Goal: Task Accomplishment & Management: Manage account settings

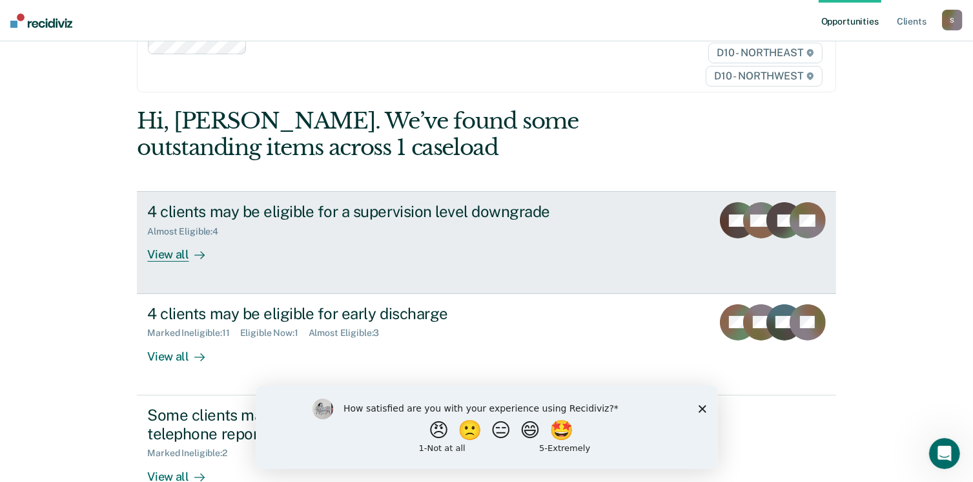
scroll to position [97, 0]
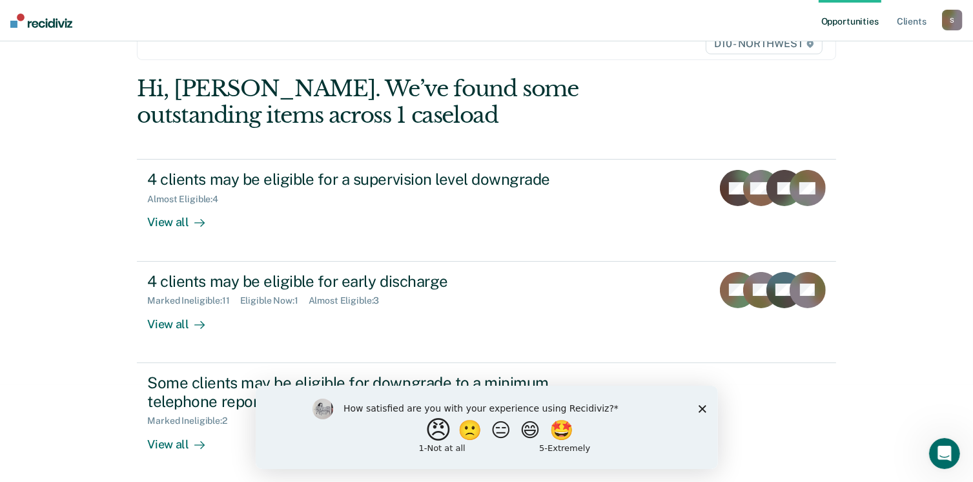
click at [426, 429] on button "😠" at bounding box center [439, 429] width 30 height 26
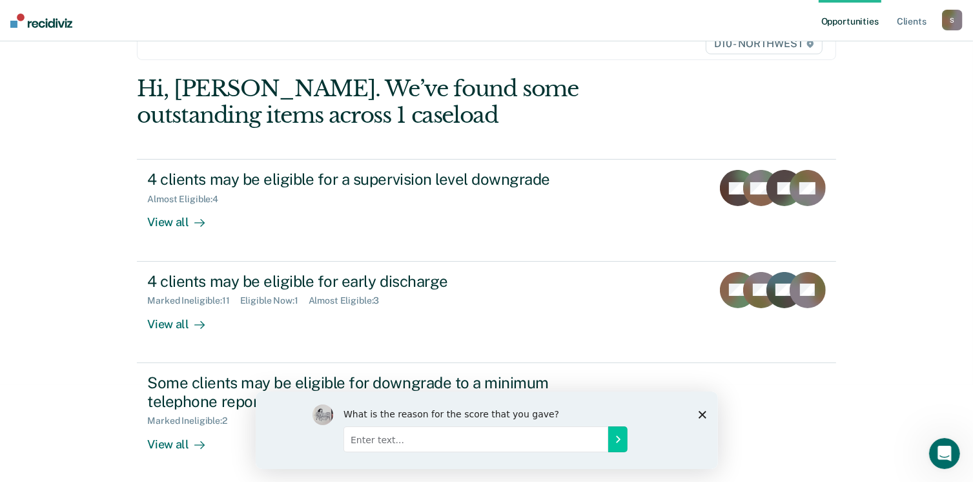
drag, startPoint x: 358, startPoint y: 441, endPoint x: 376, endPoint y: 429, distance: 21.8
click at [360, 440] on input "Enter text..." at bounding box center [475, 439] width 265 height 26
drag, startPoint x: 366, startPoint y: 442, endPoint x: 378, endPoint y: 442, distance: 11.6
type input "Unnecessary for supervision."
click at [618, 440] on icon "Submit your response" at bounding box center [617, 439] width 3 height 6
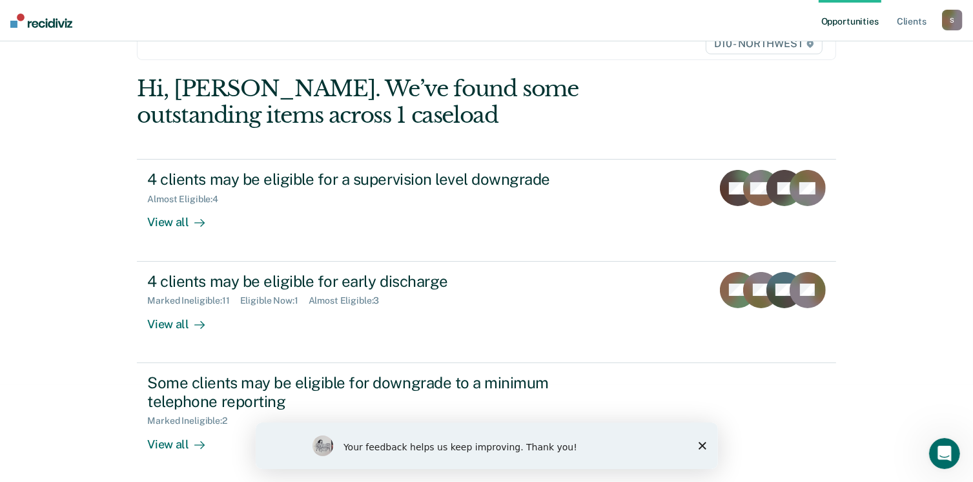
click at [701, 442] on icon "Close survey" at bounding box center [702, 445] width 8 height 8
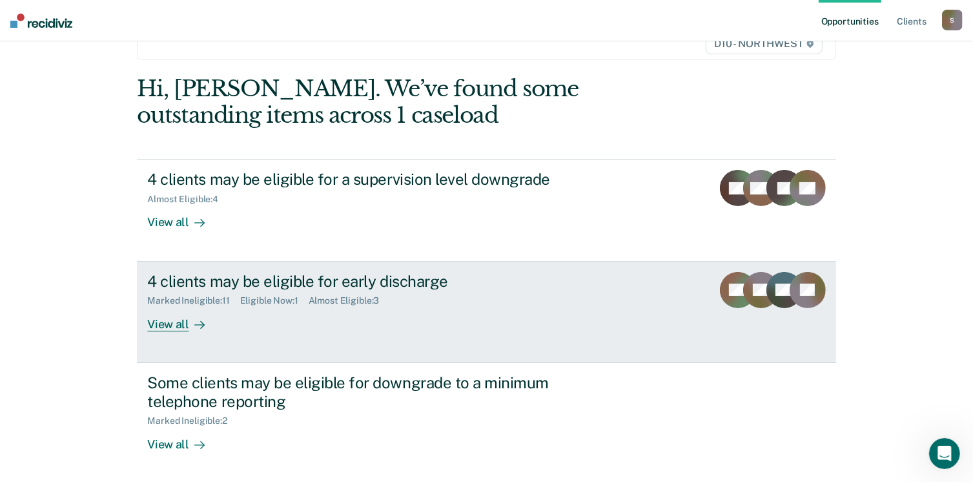
click at [170, 321] on div "View all" at bounding box center [183, 318] width 72 height 25
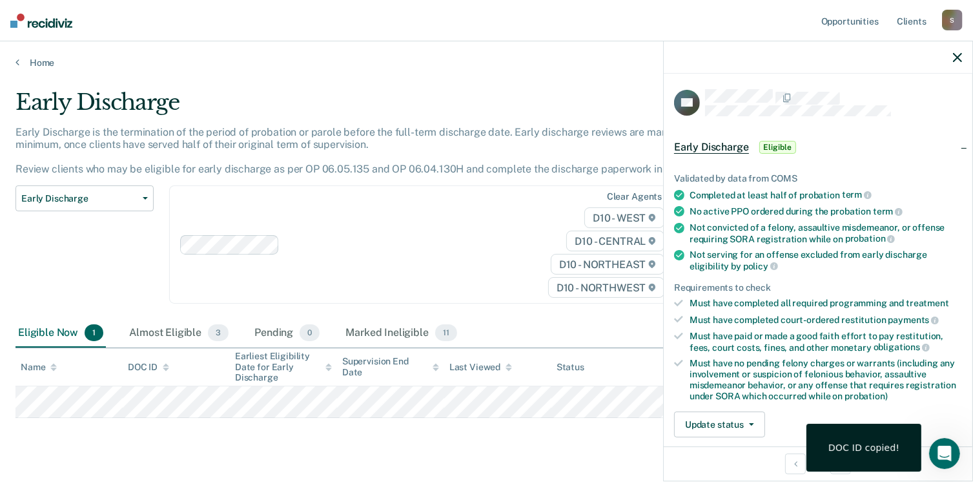
click at [781, 145] on span "Eligible" at bounding box center [777, 147] width 37 height 13
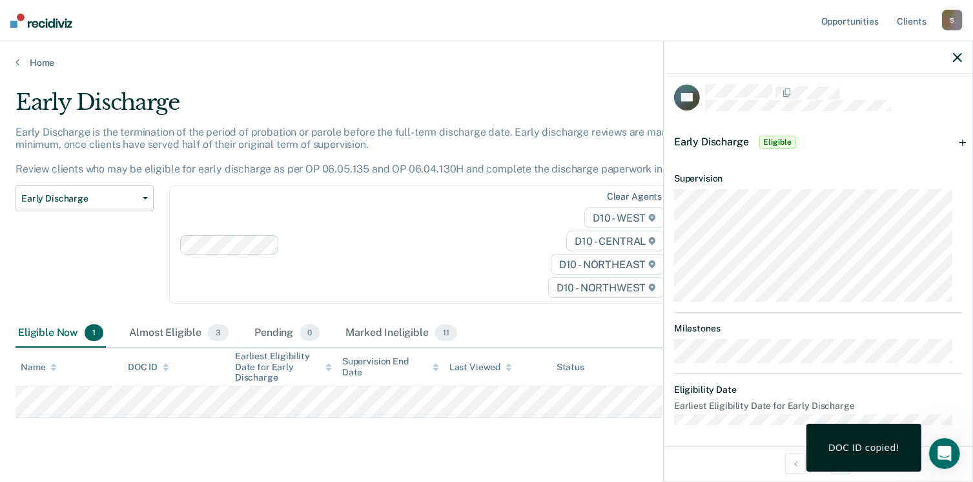
scroll to position [7, 0]
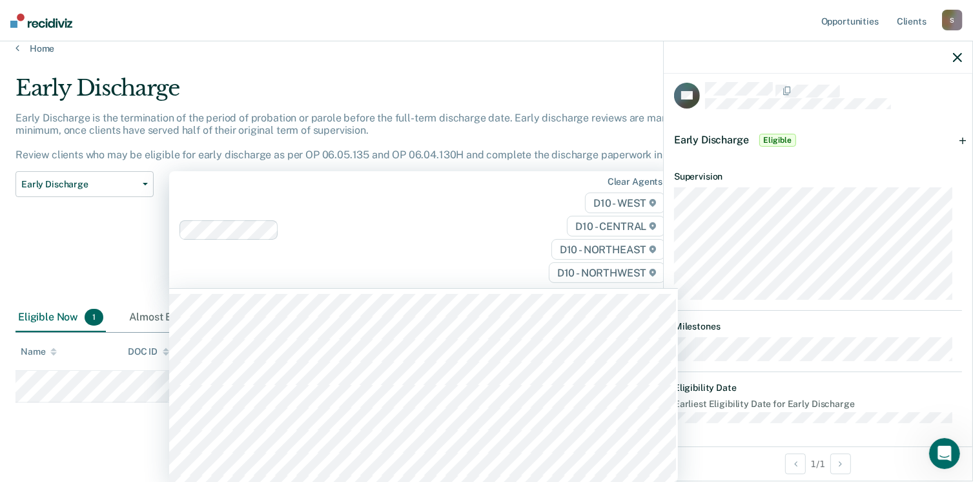
click at [495, 288] on div "315 results available. Use Up and Down to choose options, press Enter to select…" at bounding box center [423, 229] width 509 height 117
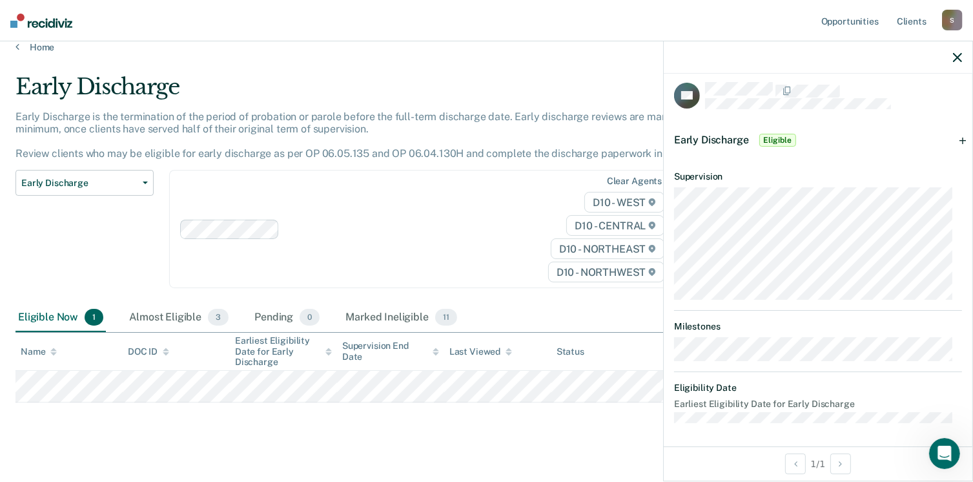
click at [129, 262] on div "Early Discharge Classification Review Early Discharge Minimum Telephone Reporti…" at bounding box center [84, 237] width 138 height 134
click at [42, 45] on link "Home" at bounding box center [486, 47] width 942 height 12
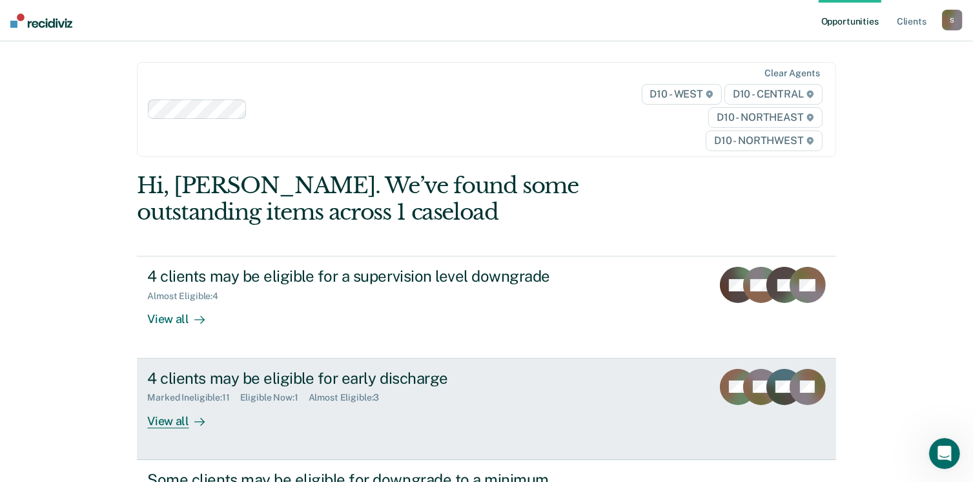
click at [160, 421] on div "View all" at bounding box center [183, 415] width 72 height 25
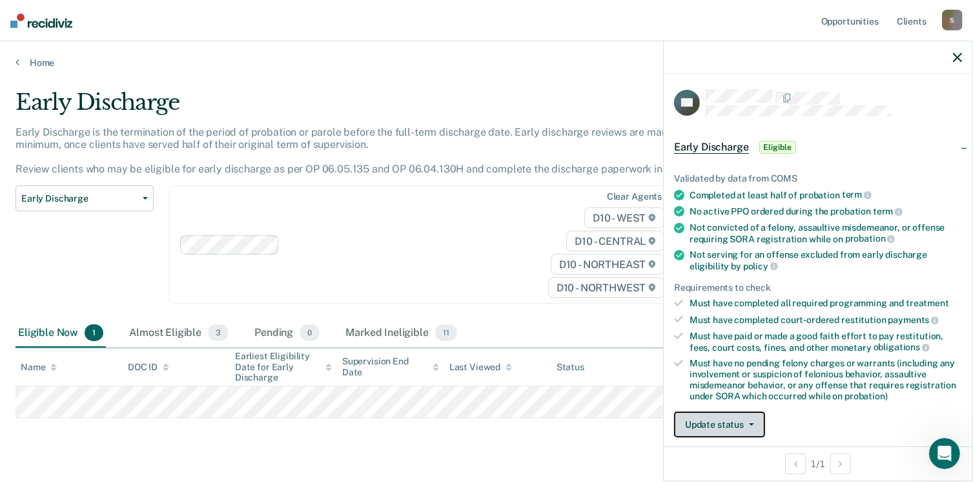
click at [740, 419] on button "Update status" at bounding box center [719, 424] width 91 height 26
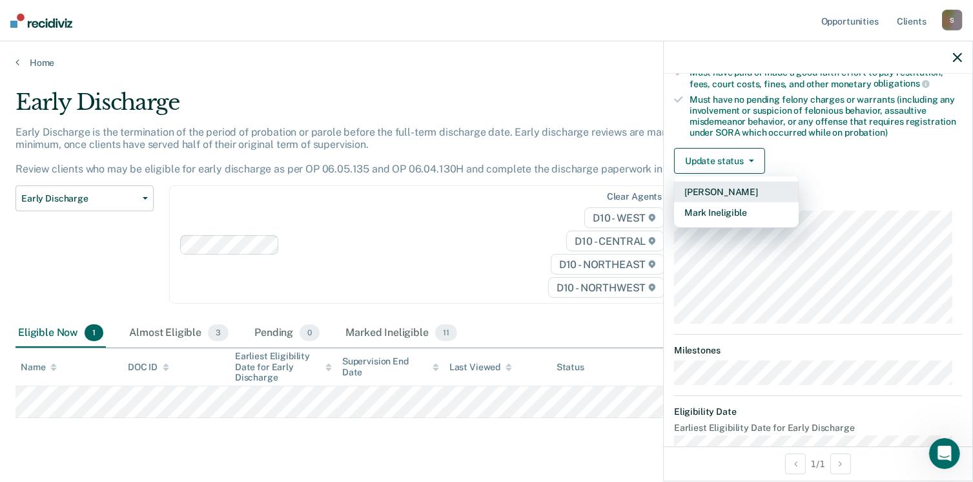
scroll to position [273, 0]
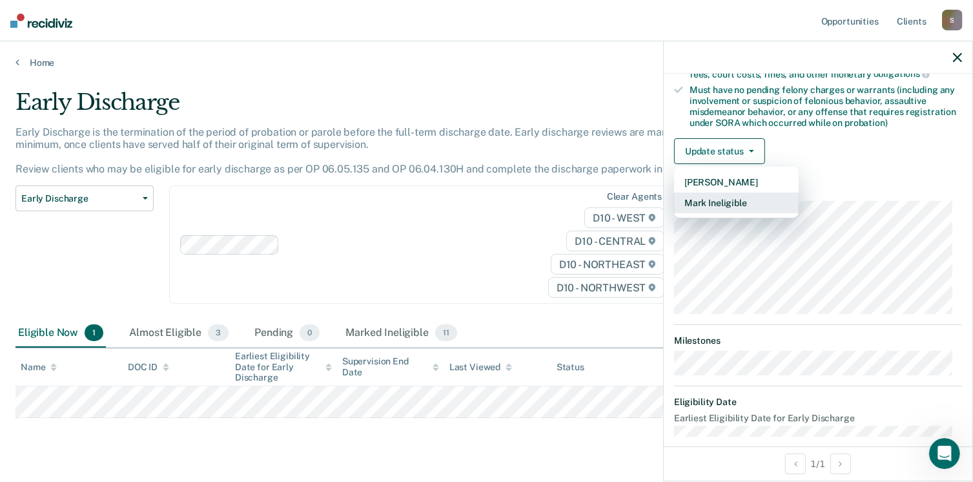
click at [759, 200] on button "Mark Ineligible" at bounding box center [736, 202] width 125 height 21
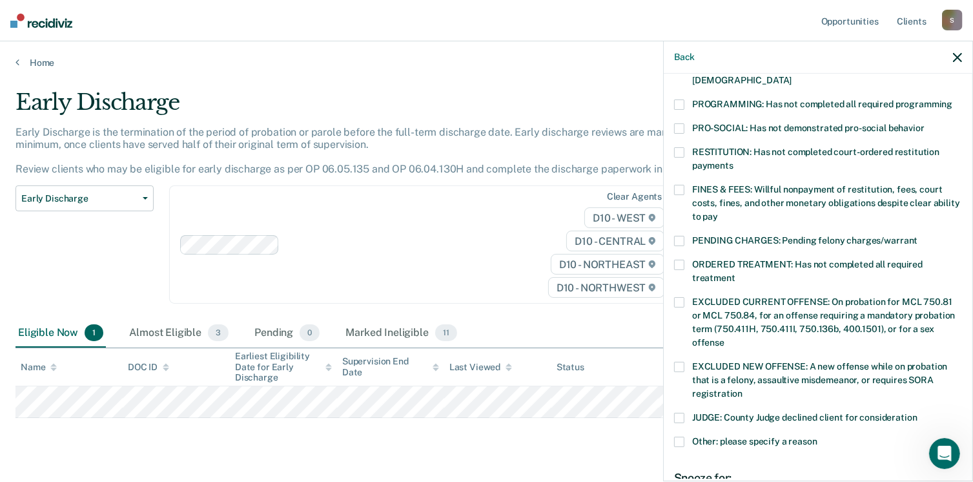
click at [679, 99] on span at bounding box center [679, 104] width 10 height 10
click at [952, 99] on input "PROGRAMMING: Has not completed all required programming" at bounding box center [952, 99] width 0 height 0
click at [679, 185] on span at bounding box center [679, 190] width 10 height 10
click at [718, 212] on input "FINES & FEES: Willful nonpayment of restitution, fees, court costs, fines, and …" at bounding box center [718, 212] width 0 height 0
click at [679, 260] on span at bounding box center [679, 265] width 10 height 10
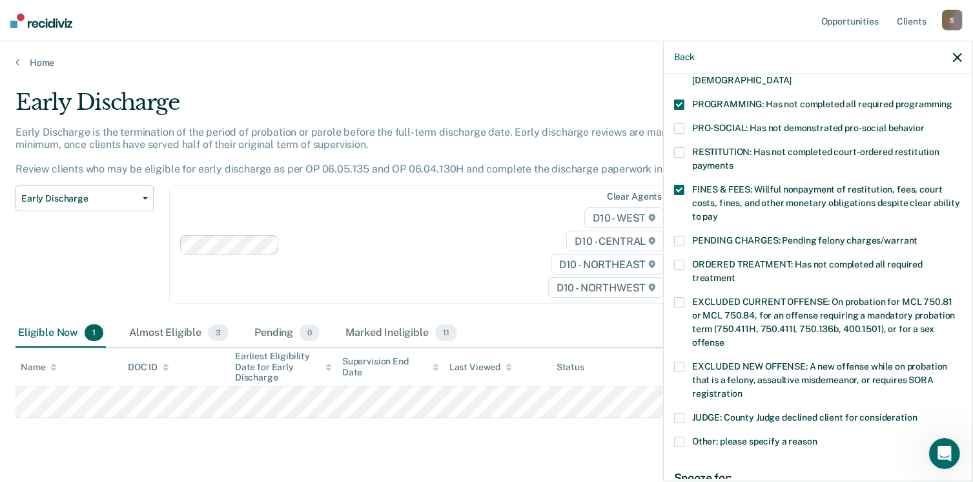
click at [735, 273] on input "ORDERED TREATMENT: Has not completed all required treatment" at bounding box center [735, 273] width 0 height 0
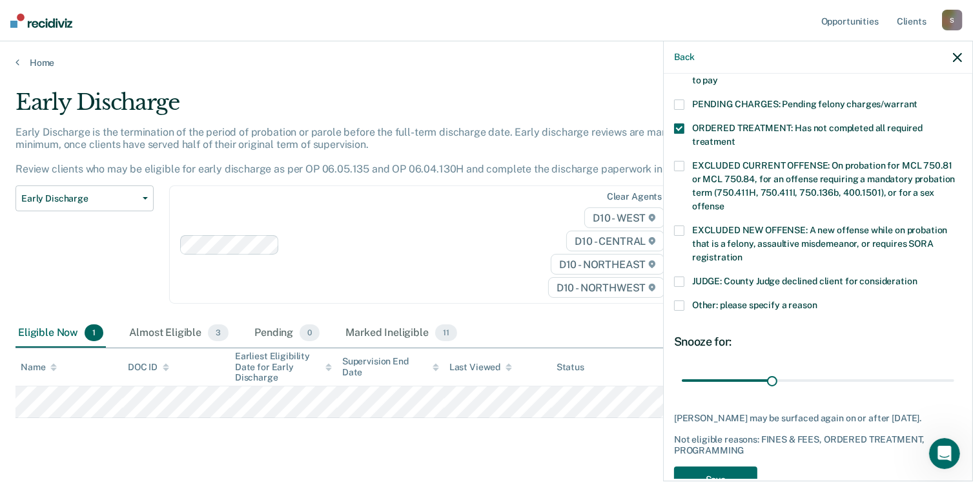
scroll to position [431, 0]
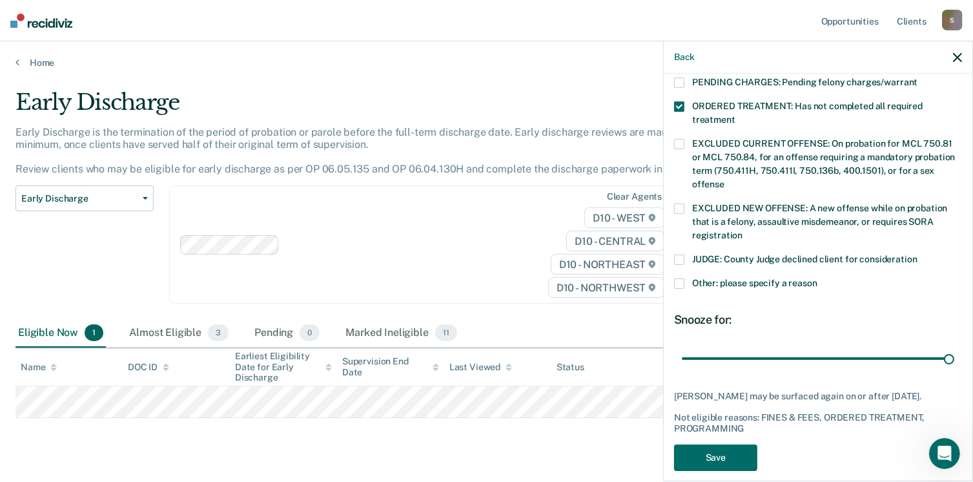
drag, startPoint x: 772, startPoint y: 343, endPoint x: 949, endPoint y: 347, distance: 177.6
type input "90"
click at [949, 347] on input "range" at bounding box center [818, 358] width 272 height 23
click at [729, 455] on button "Save" at bounding box center [715, 457] width 83 height 26
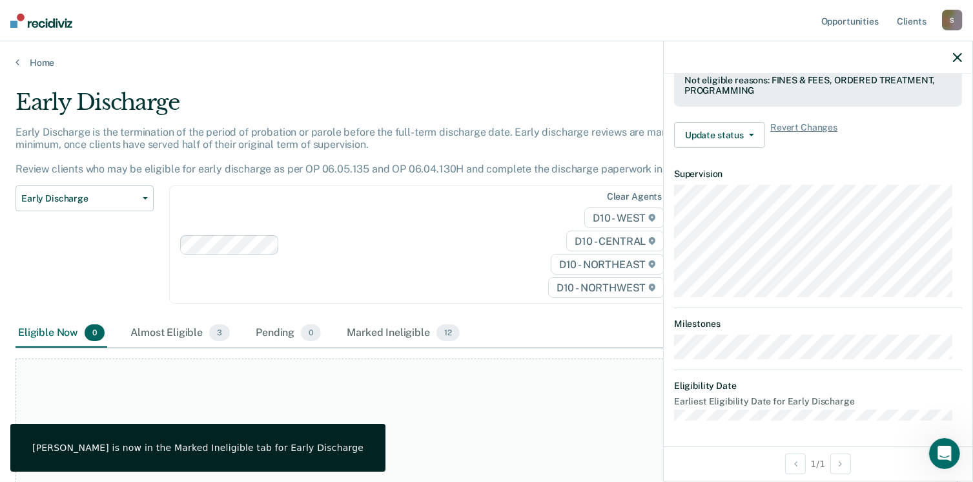
scroll to position [391, 0]
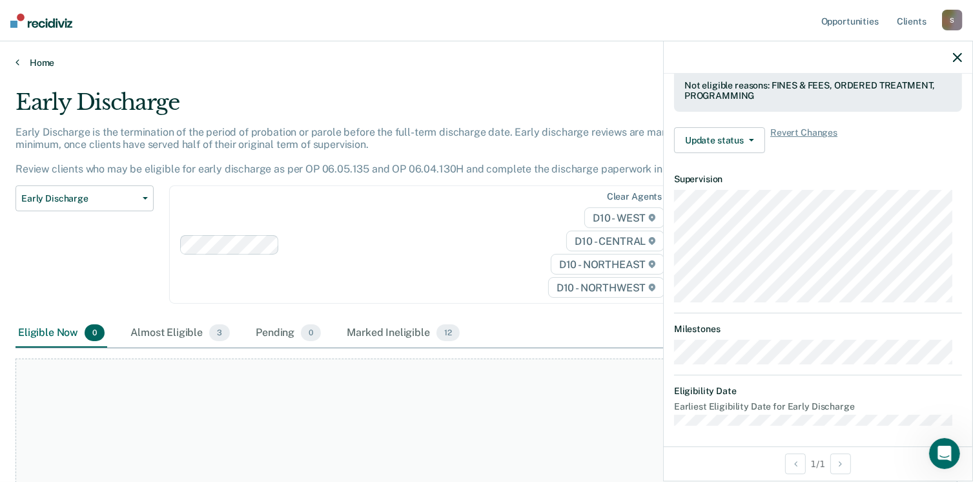
click at [36, 61] on link "Home" at bounding box center [486, 63] width 942 height 12
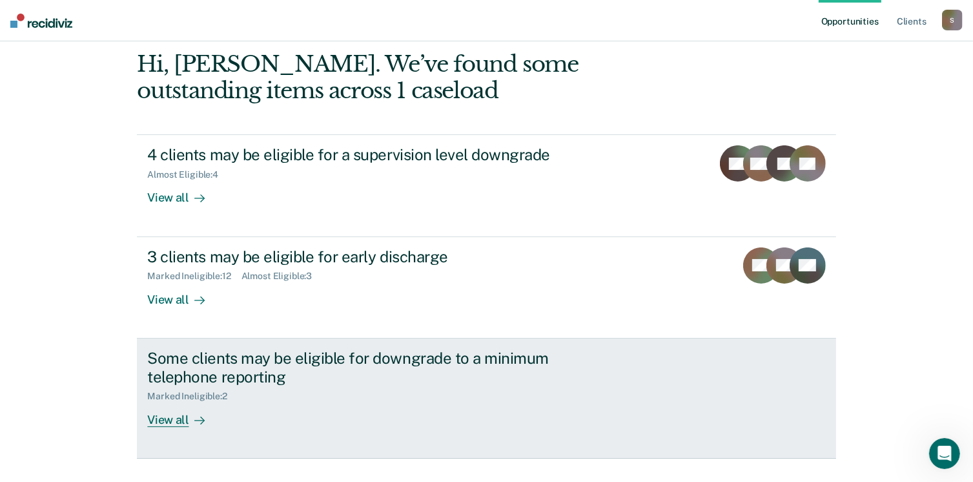
scroll to position [129, 0]
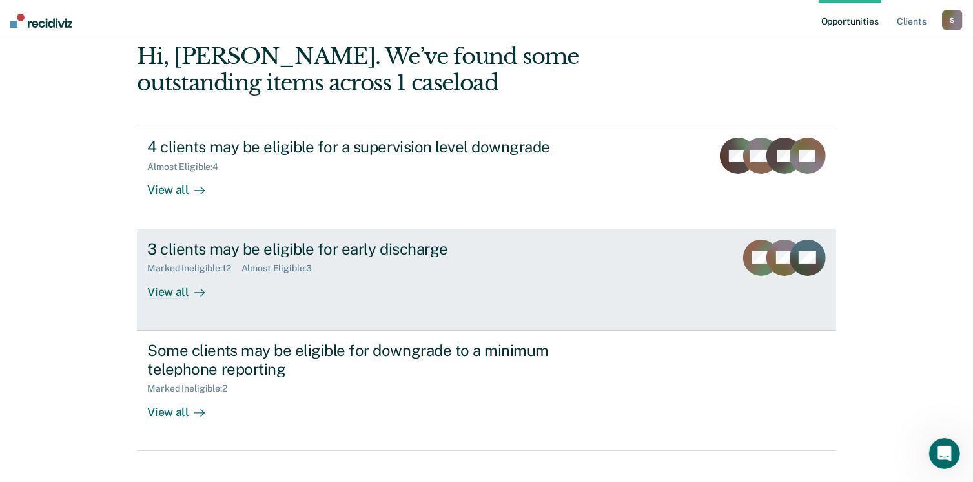
click at [162, 291] on div "View all" at bounding box center [183, 286] width 72 height 25
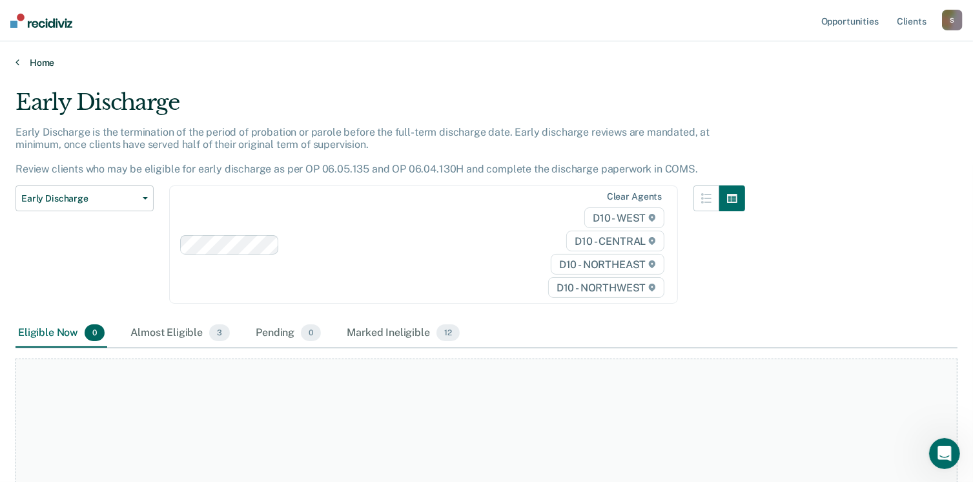
click at [39, 59] on link "Home" at bounding box center [486, 63] width 942 height 12
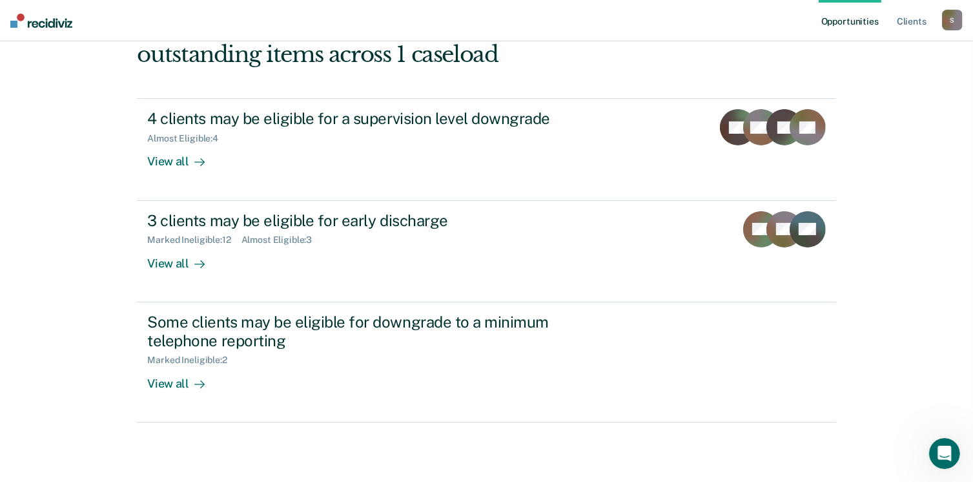
scroll to position [176, 0]
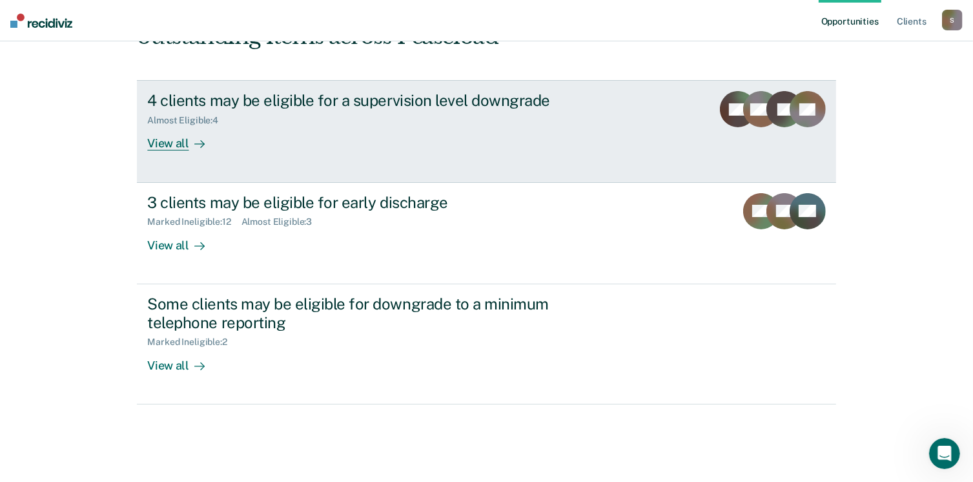
click at [172, 141] on div "View all" at bounding box center [183, 138] width 72 height 25
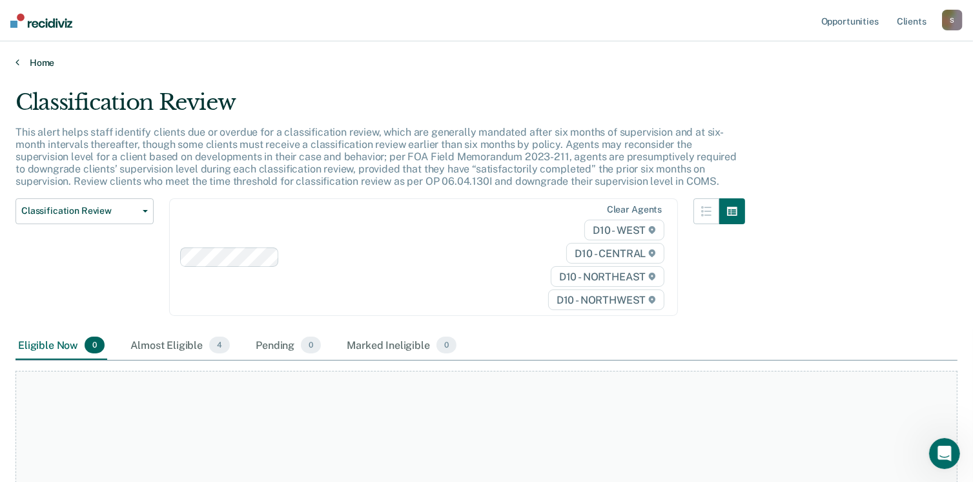
click at [39, 58] on link "Home" at bounding box center [486, 63] width 942 height 12
